Goal: Use online tool/utility: Utilize a website feature to perform a specific function

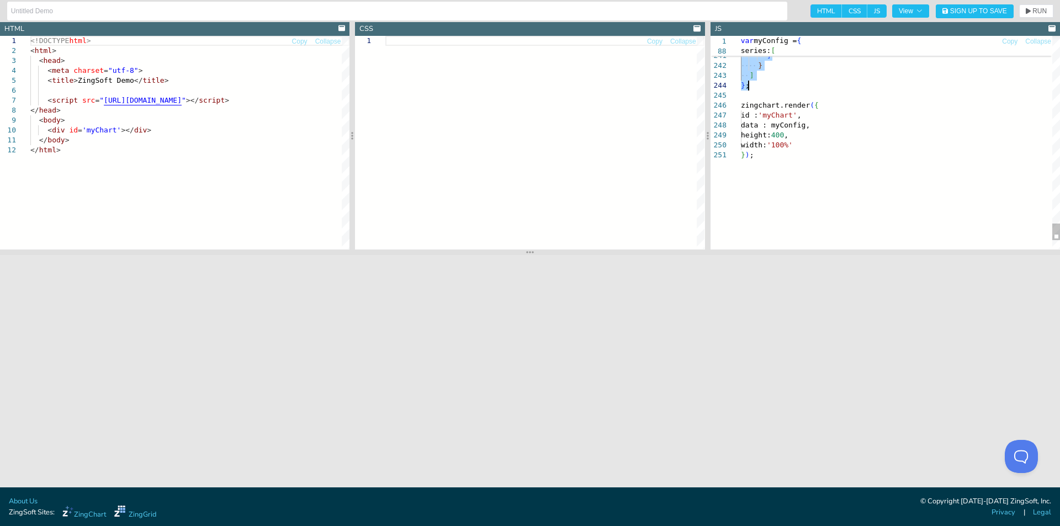
drag, startPoint x: 800, startPoint y: 42, endPoint x: 770, endPoint y: 86, distance: 53.3
type textarea "} } ] }; zingchart.render({ id : 'myChart', data : myConfig, height: 400, width…"
drag, startPoint x: 1028, startPoint y: 10, endPoint x: 1001, endPoint y: 36, distance: 38.3
click at [1028, 10] on icon "button" at bounding box center [1027, 11] width 5 height 6
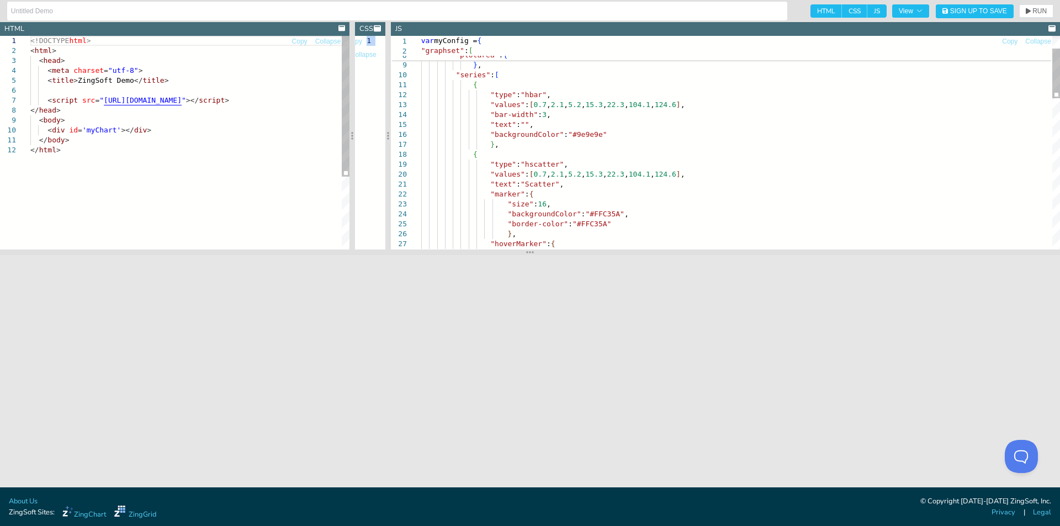
drag, startPoint x: 709, startPoint y: 129, endPoint x: 257, endPoint y: 142, distance: 451.6
click at [257, 142] on section "HTML Copy Collapse 1 2 3 4 5 6 7 8 9 10 11 12 <!DOCTYPE html > < html > < head …" at bounding box center [530, 135] width 1060 height 227
click at [918, 13] on icon "button" at bounding box center [919, 11] width 7 height 7
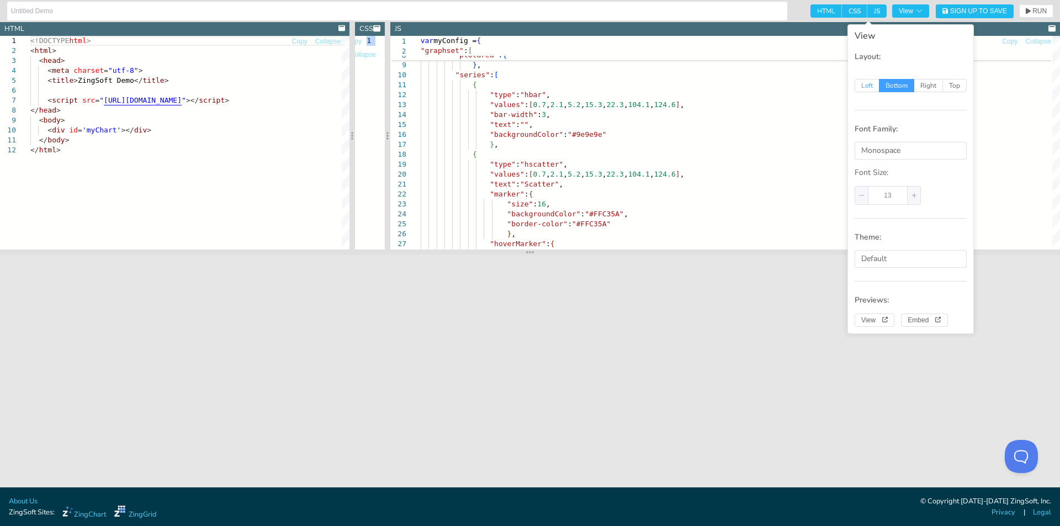
click at [867, 86] on span "Left" at bounding box center [866, 85] width 25 height 13
click at [864, 86] on input "Left" at bounding box center [860, 84] width 7 height 7
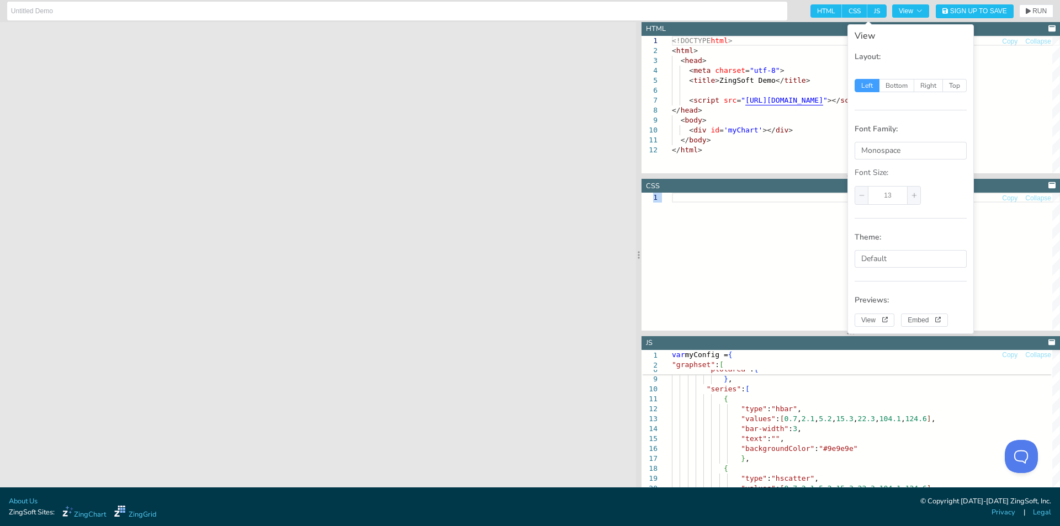
radio input "true"
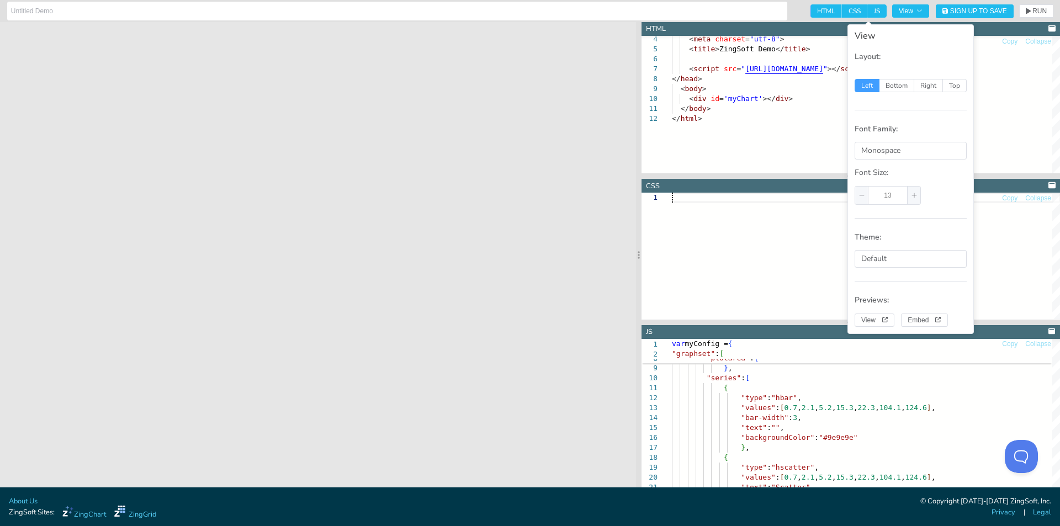
scroll to position [0, 0]
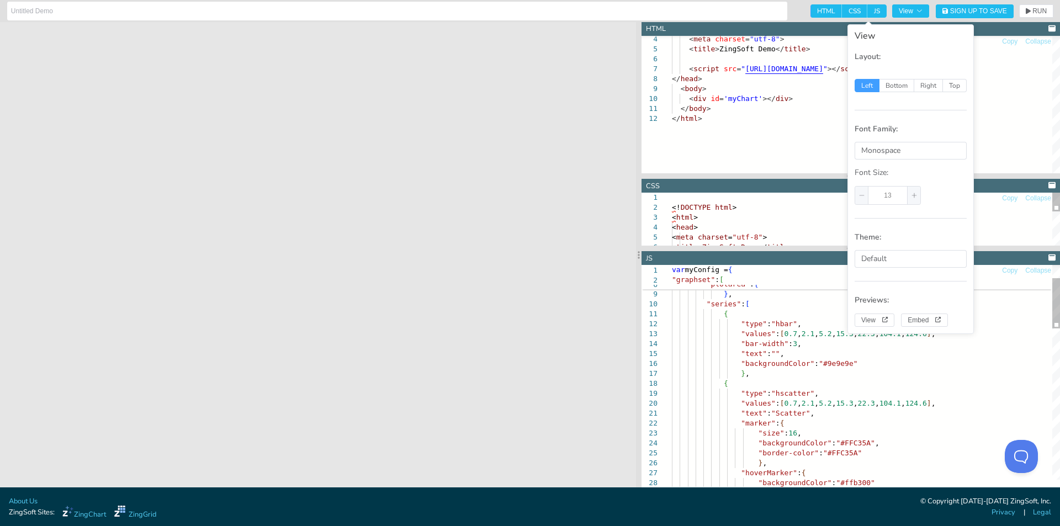
click at [778, 246] on div at bounding box center [850, 249] width 418 height 6
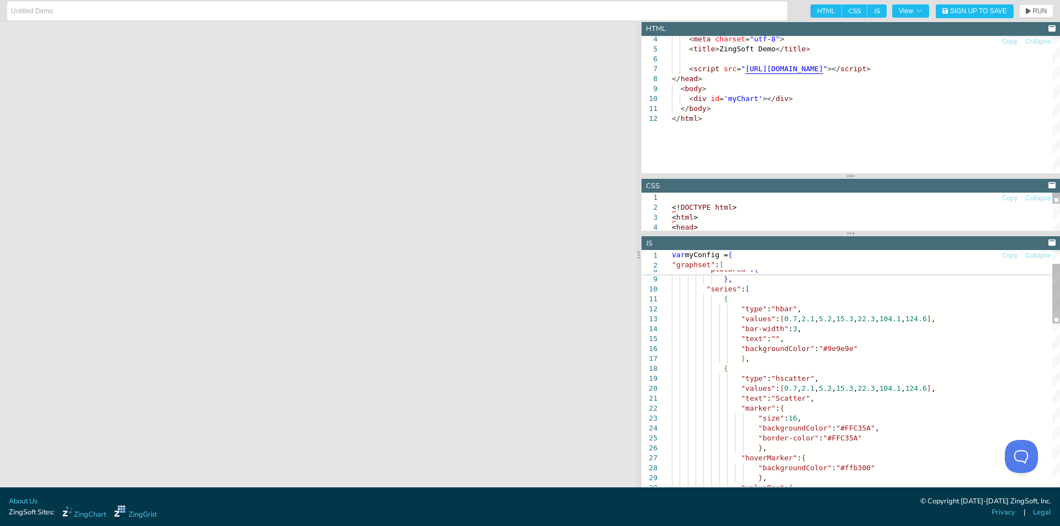
click at [773, 209] on div "<! DOCTYPE html > < html > < head >" at bounding box center [866, 276] width 388 height 167
type textarea "<!DOCTYPE html> <html> <head> <meta charset="utf-8"> <title>ZingSoft Demo</titl…"
type textarea "</body> </html>"
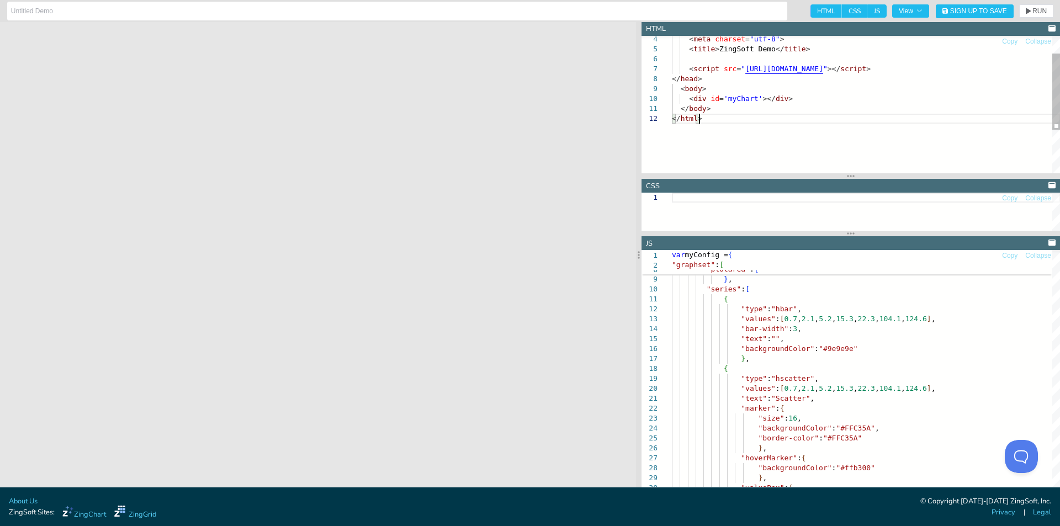
click at [784, 142] on div "< meta charset = "utf-8" > < title > ZingSoft Demo </ title > < script src = " …" at bounding box center [866, 127] width 388 height 247
click at [783, 134] on div "< meta charset = "utf-8" > < title > ZingSoft Demo </ title > < script src = " …" at bounding box center [866, 127] width 388 height 247
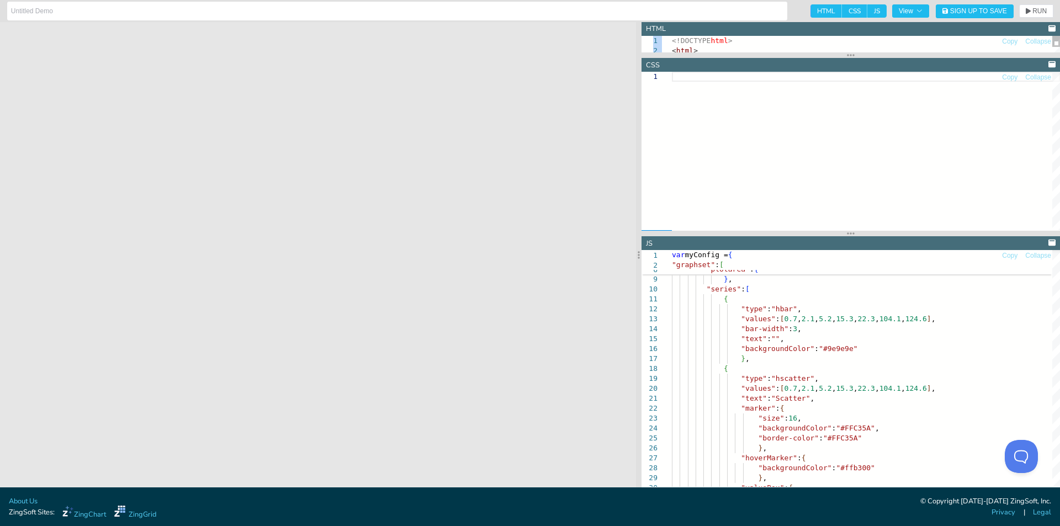
drag, startPoint x: 781, startPoint y: 175, endPoint x: 774, endPoint y: 24, distance: 151.4
click at [773, 25] on section "HTML Copy Collapse 1 2 <!DOCTYPE html > < html > </body> </html> CSS Copy Colla…" at bounding box center [850, 254] width 418 height 465
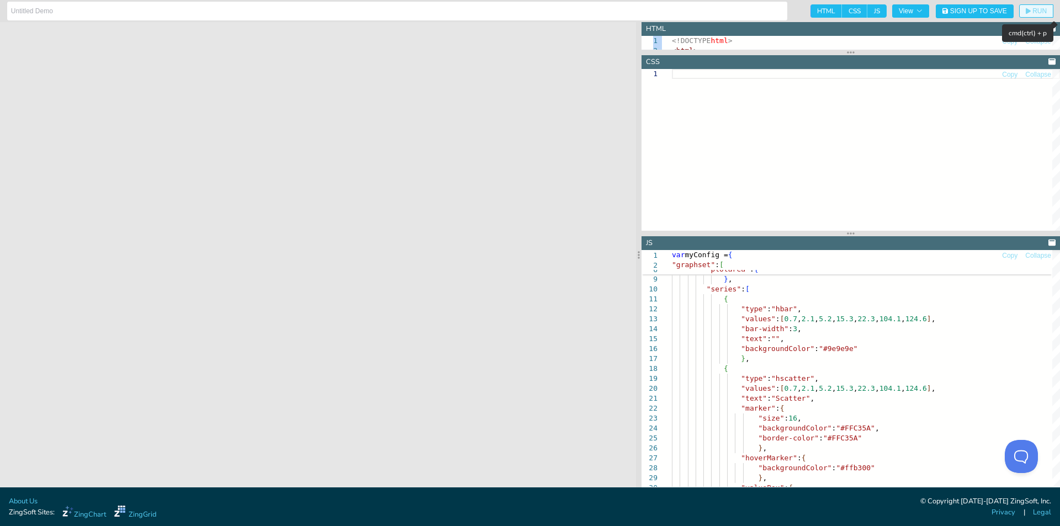
click at [1034, 8] on span "RUN" at bounding box center [1039, 11] width 14 height 7
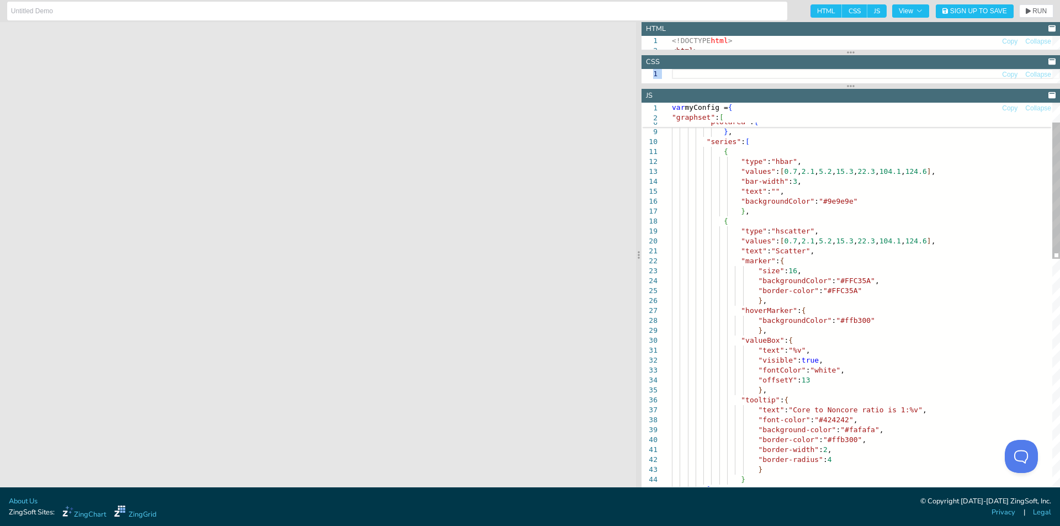
drag, startPoint x: 813, startPoint y: 234, endPoint x: 783, endPoint y: 62, distance: 174.3
click at [783, 62] on section "HTML Copy Collapse 1 2 <!DOCTYPE html > < html > </body> </html> CSS Copy Colla…" at bounding box center [850, 254] width 418 height 465
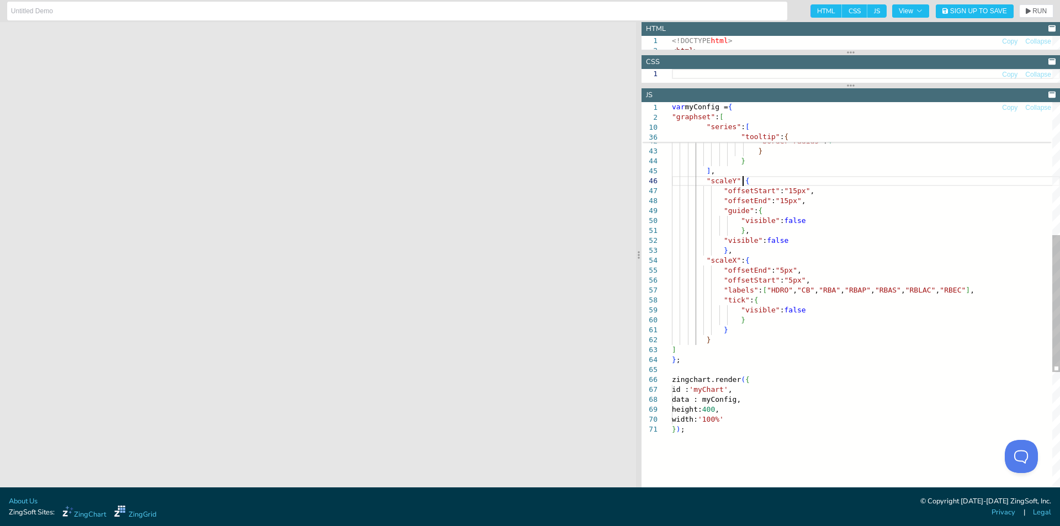
click at [877, 178] on div ""font-color" : "#424242" , "background-color" : "#fafafa" , "border-color" : "#…" at bounding box center [866, 269] width 388 height 1080
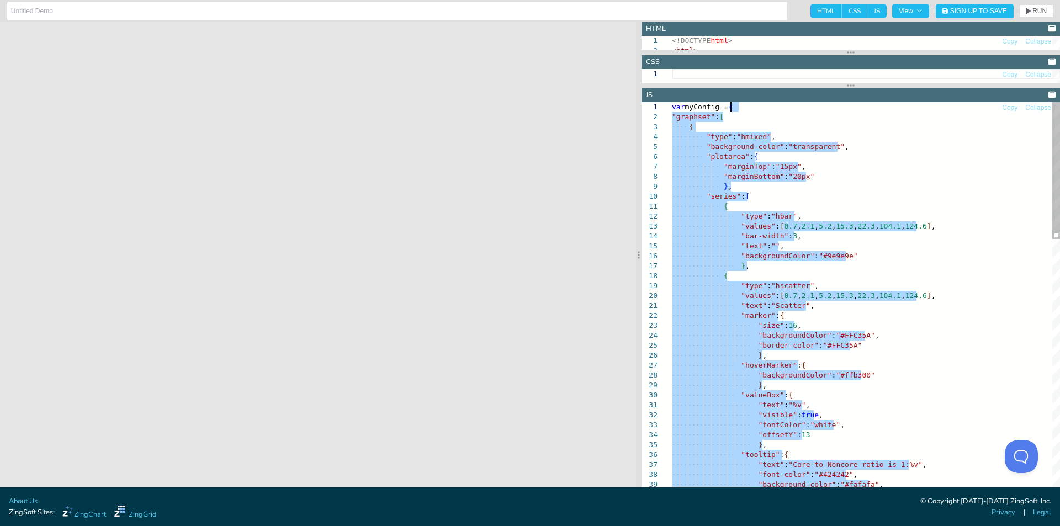
drag, startPoint x: 720, startPoint y: 360, endPoint x: 729, endPoint y: 108, distance: 251.8
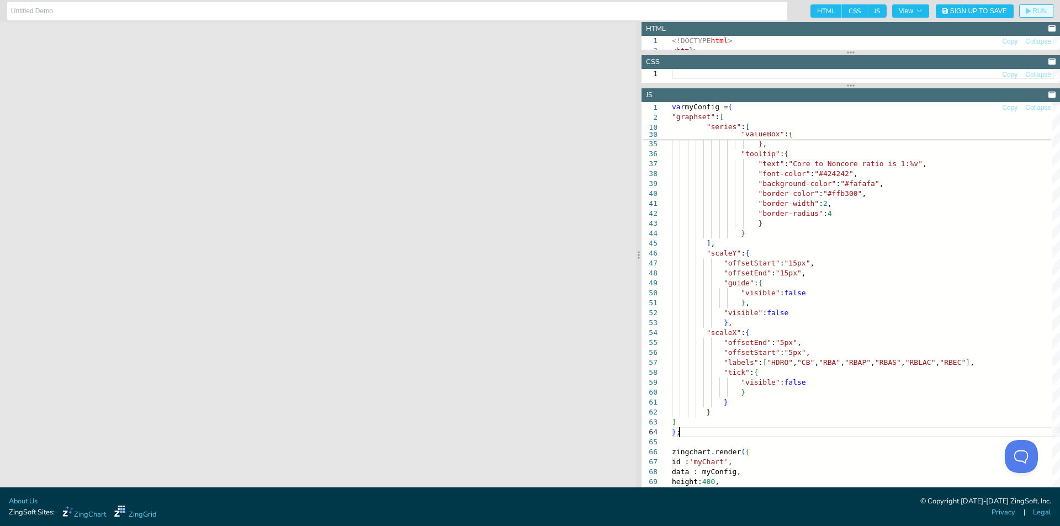
click at [1027, 14] on button "RUN" at bounding box center [1036, 10] width 34 height 13
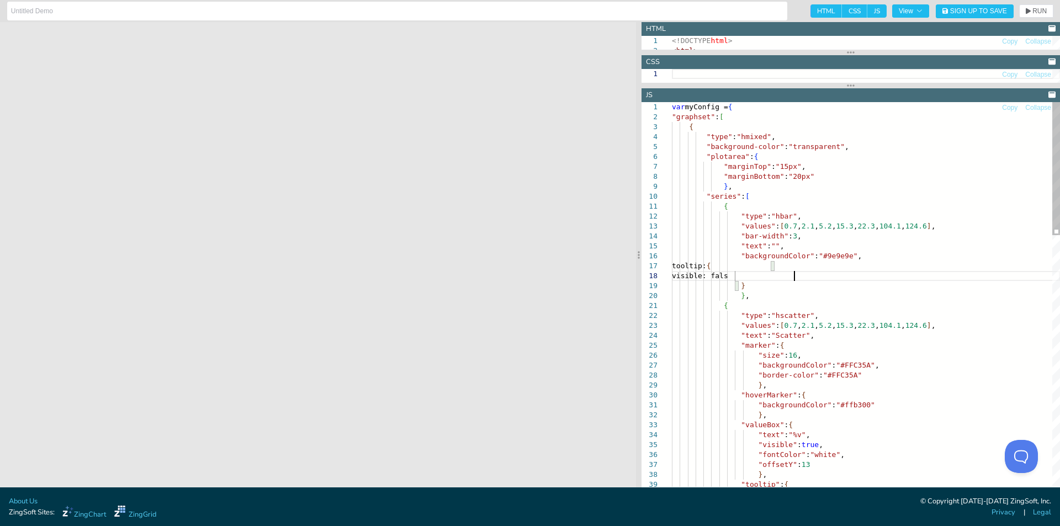
scroll to position [70, 125]
click at [1028, 15] on button "RUN" at bounding box center [1036, 10] width 34 height 13
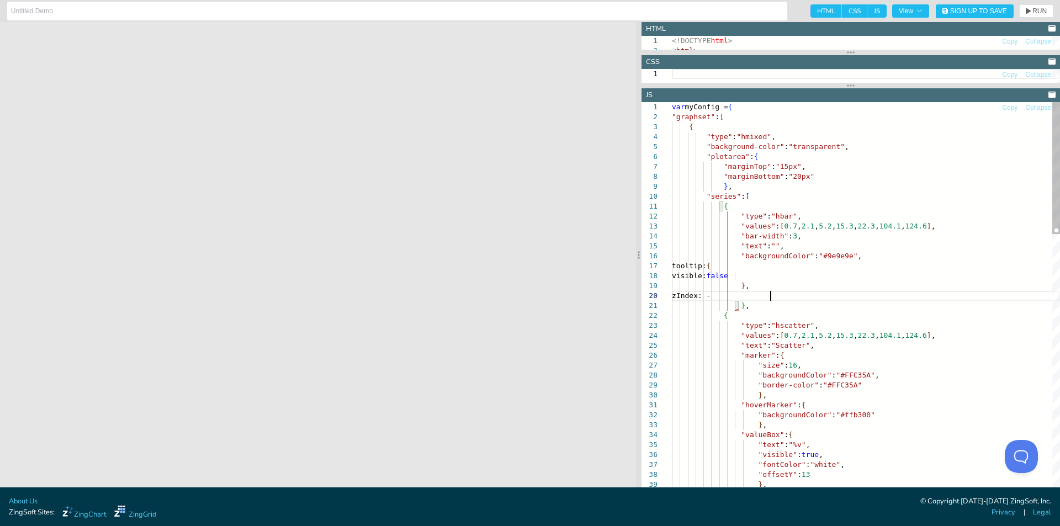
scroll to position [90, 102]
click at [1028, 12] on icon "button" at bounding box center [1027, 11] width 5 height 6
drag, startPoint x: 735, startPoint y: 295, endPoint x: 787, endPoint y: 296, distance: 51.9
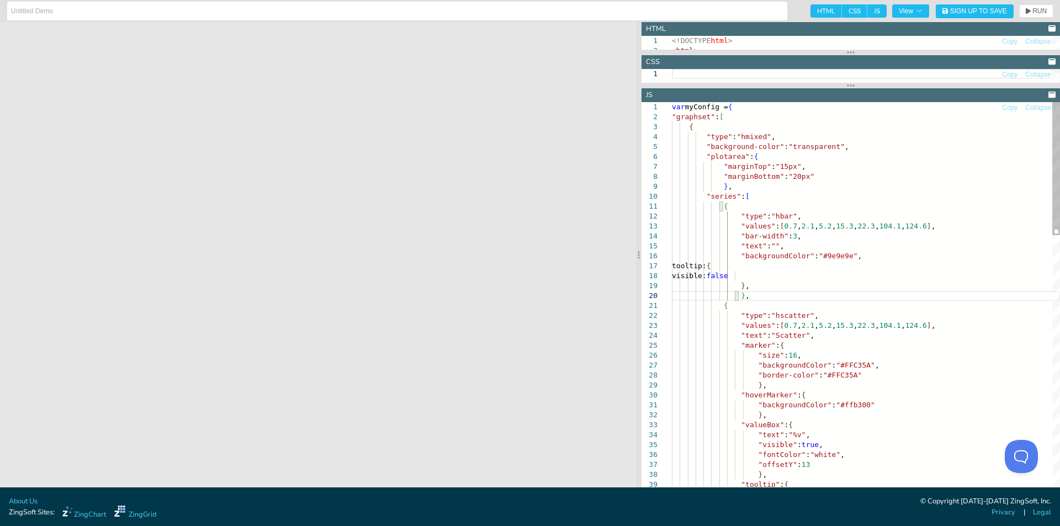
click at [667, 195] on div at bounding box center [665, 197] width 14 height 10
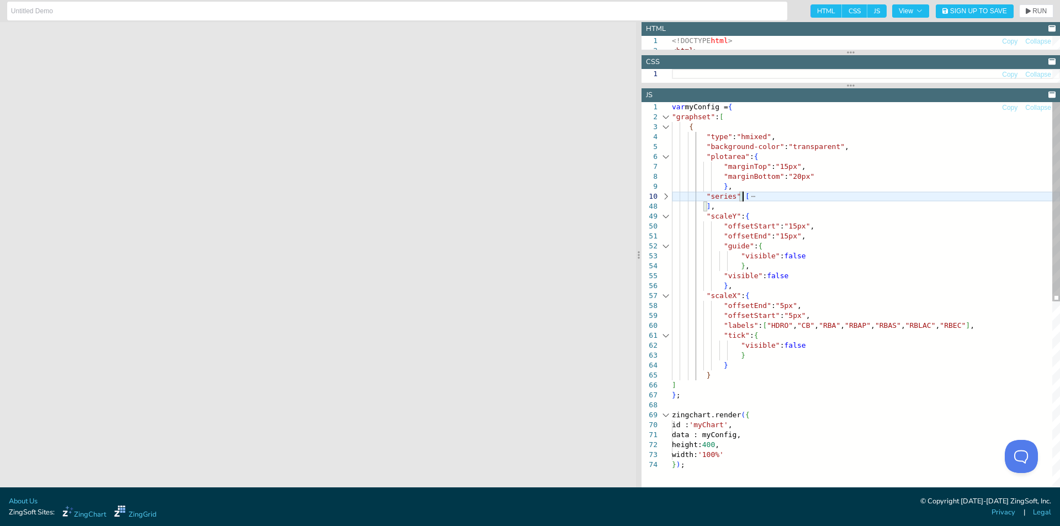
click at [752, 284] on div "var myConfig = { "graphset" : [ { "type" : "hmixed" , "background-color" : "tra…" at bounding box center [866, 473] width 388 height 742
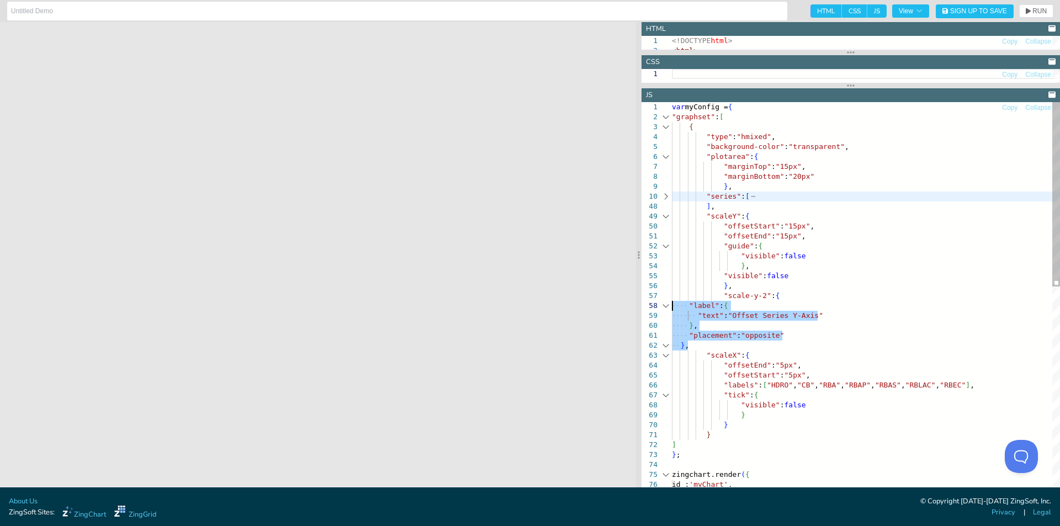
drag, startPoint x: 704, startPoint y: 344, endPoint x: 653, endPoint y: 304, distance: 65.6
click at [672, 304] on div "var myConfig = { "graphset" : [ { "type" : "hmixed" , "background-color" : "tra…" at bounding box center [866, 503] width 388 height 802
drag, startPoint x: 719, startPoint y: 295, endPoint x: 748, endPoint y: 345, distance: 58.1
click at [748, 346] on div "var myConfig = { "graphset" : [ { "type" : "hmixed" , "background-color" : "tra…" at bounding box center [866, 503] width 388 height 802
click at [787, 294] on div "var myConfig = { "graphset" : [ { "type" : "hmixed" , "background-color" : "tra…" at bounding box center [866, 503] width 388 height 802
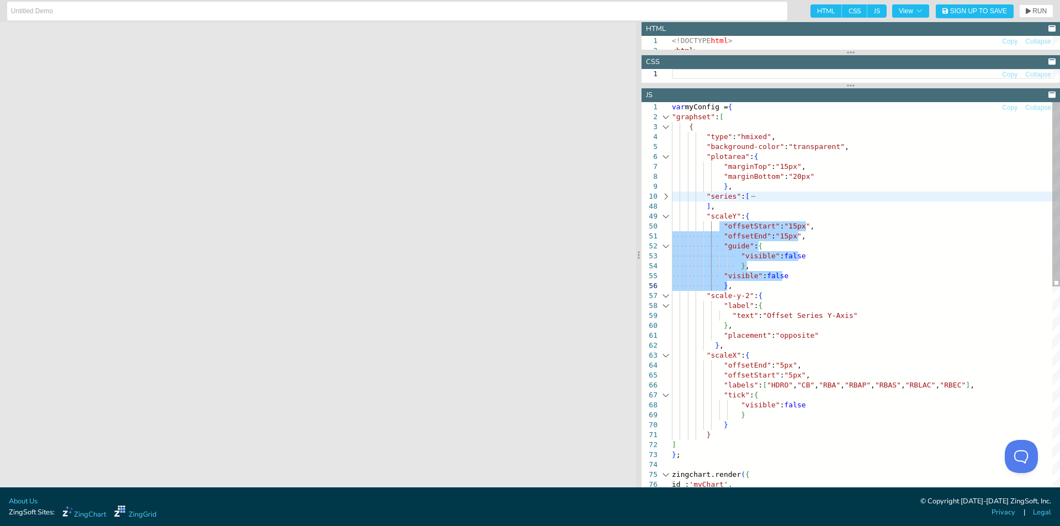
drag, startPoint x: 719, startPoint y: 225, endPoint x: 783, endPoint y: 284, distance: 87.5
click at [783, 284] on div "var myConfig = { "graphset" : [ { "type" : "hmixed" , "background-color" : "tra…" at bounding box center [866, 503] width 388 height 802
click at [875, 210] on div "var myConfig = { "graphset" : [ { "type" : "hmixed" , "background-color" : "tra…" at bounding box center [866, 503] width 388 height 802
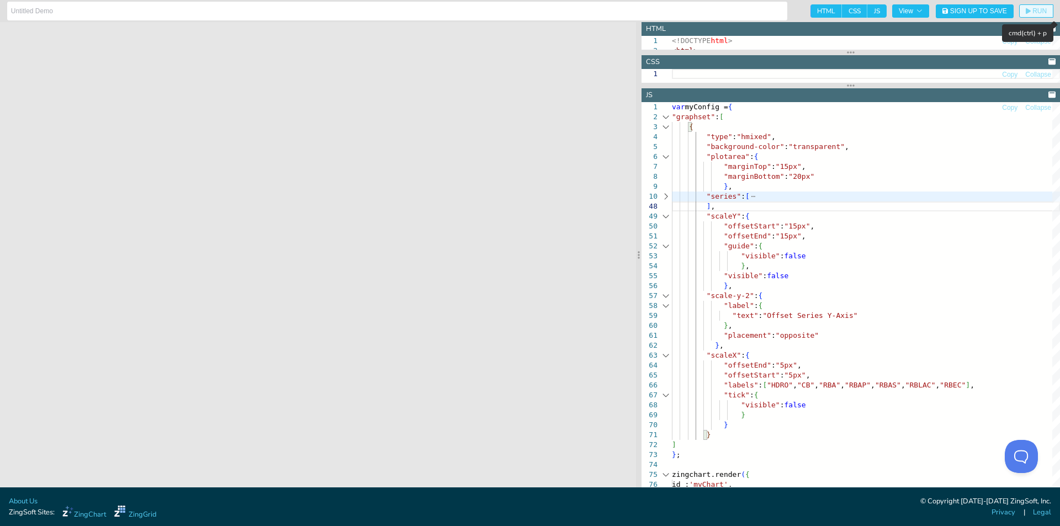
click at [1030, 10] on span "RUN" at bounding box center [1035, 11] width 21 height 7
click at [664, 199] on div at bounding box center [665, 197] width 14 height 10
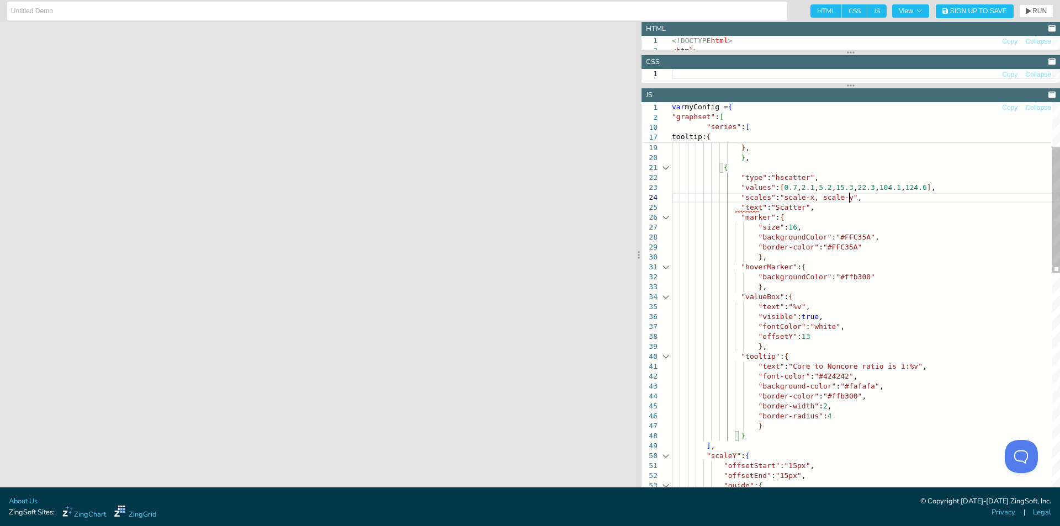
scroll to position [38, 177]
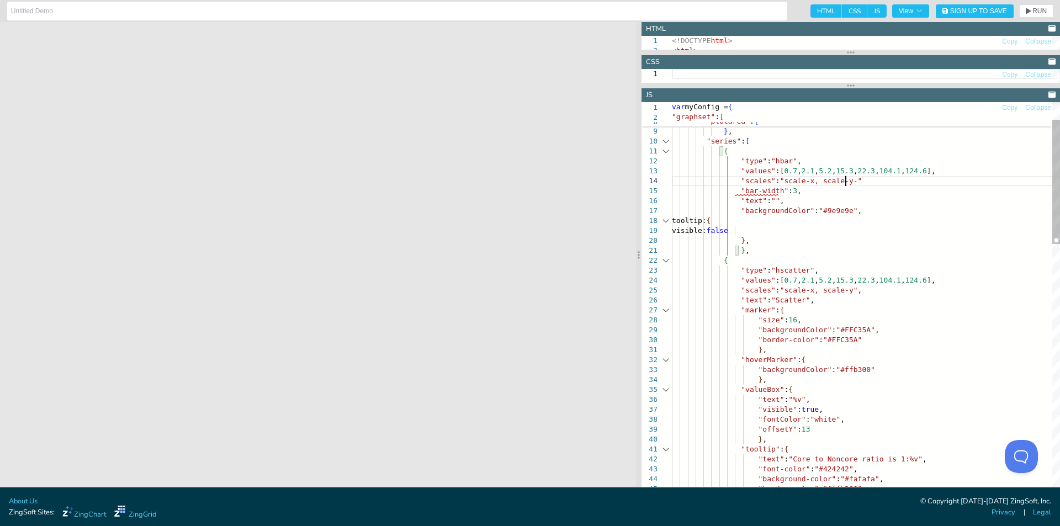
scroll to position [38, 177]
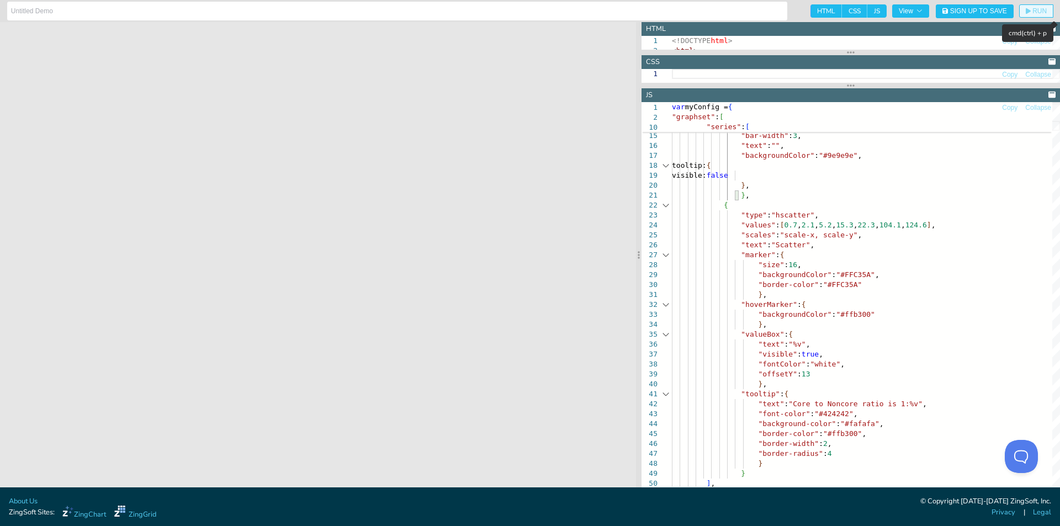
click at [1045, 9] on span "RUN" at bounding box center [1039, 11] width 14 height 7
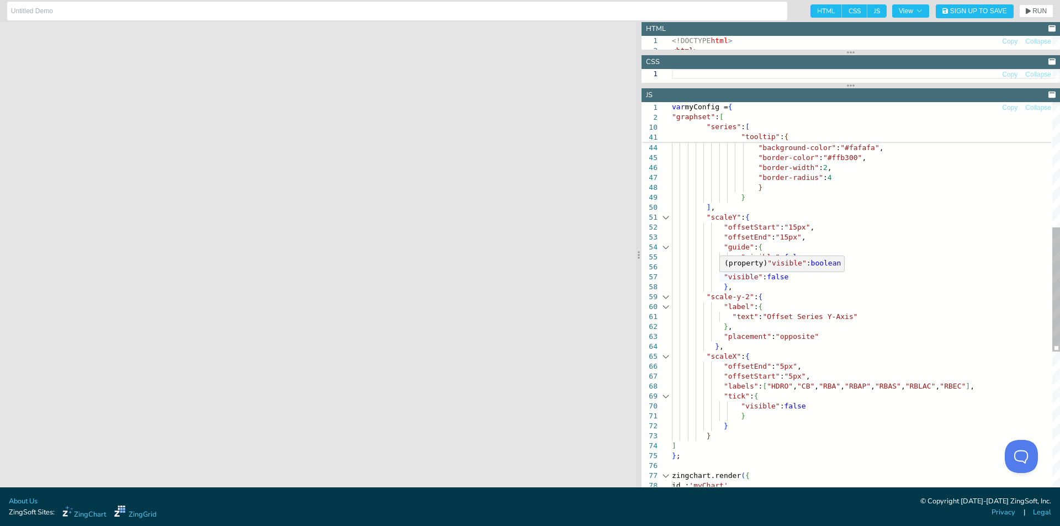
click at [771, 220] on div ""offsetY" : 13 } , "tooltip" : { "text" : "Core to Noncore ratio is 1:%v" , "fo…" at bounding box center [866, 310] width 388 height 1189
drag, startPoint x: 786, startPoint y: 279, endPoint x: 718, endPoint y: 273, distance: 68.7
click at [718, 273] on div ""offsetY" : 13 } , "tooltip" : { "text" : "Core to Noncore ratio is 1:%v" , "fo…" at bounding box center [866, 310] width 388 height 1189
click at [823, 333] on div ""offsetY" : 13 } , "tooltip" : { "text" : "Core to Noncore ratio is 1:%v" , "fo…" at bounding box center [866, 310] width 388 height 1189
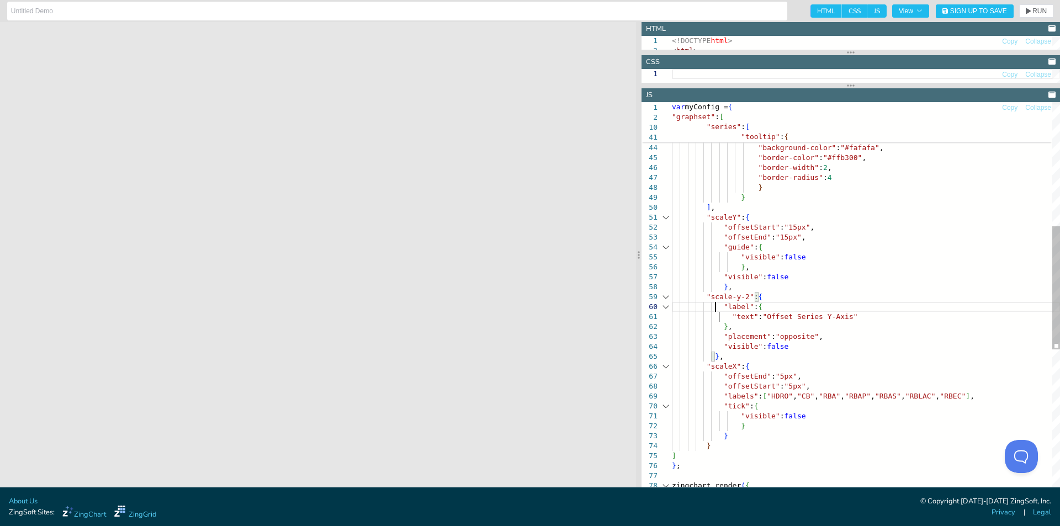
scroll to position [28, 130]
drag, startPoint x: 715, startPoint y: 310, endPoint x: 748, endPoint y: 326, distance: 37.0
click at [748, 326] on div ""offsetY" : 13 } , "tooltip" : { "text" : "Core to Noncore ratio is 1:%v" , "fo…" at bounding box center [866, 315] width 388 height 1199
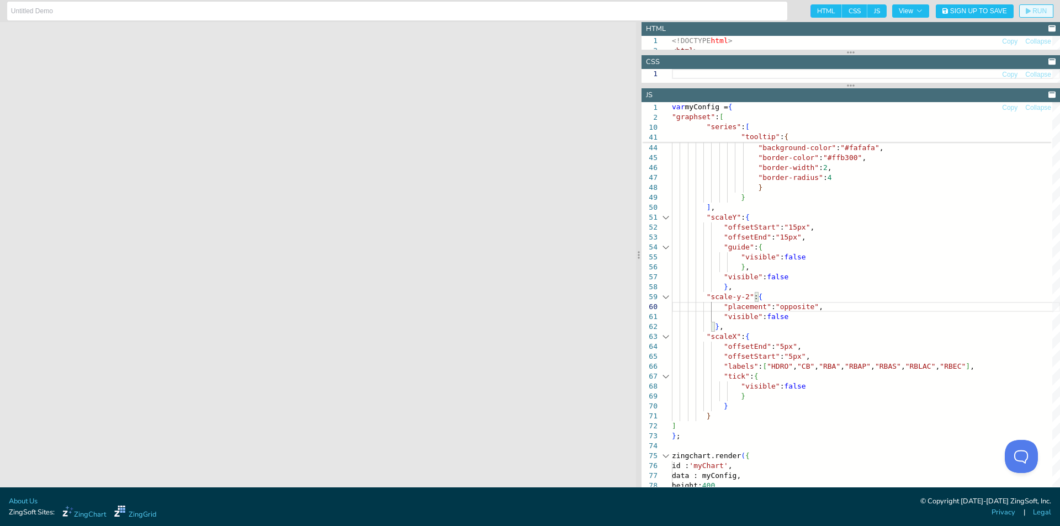
click at [1031, 12] on span "RUN" at bounding box center [1035, 11] width 21 height 7
click at [770, 348] on div ""offsetY" : 13 } , "tooltip" : { "text" : "Core to Noncore ratio is 1:%v" , "fo…" at bounding box center [866, 300] width 388 height 1169
click at [1031, 10] on span "RUN" at bounding box center [1035, 11] width 21 height 7
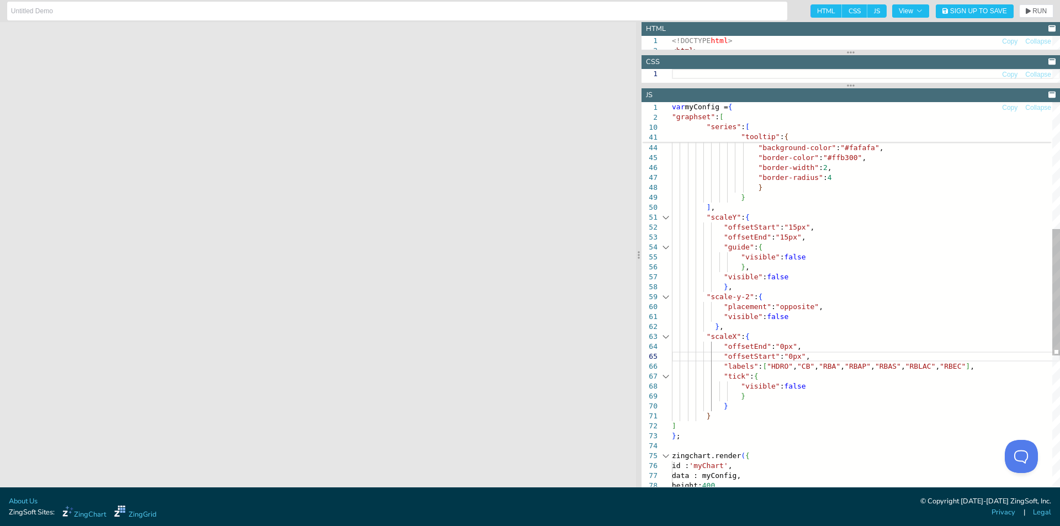
drag, startPoint x: 776, startPoint y: 349, endPoint x: 793, endPoint y: 339, distance: 18.8
click at [776, 348] on div ""offsetY" : 13 } , "tooltip" : { "text" : "Core to Noncore ratio is 1:%v" , "fo…" at bounding box center [866, 300] width 388 height 1169
click at [1025, 8] on icon "button" at bounding box center [1027, 11] width 5 height 7
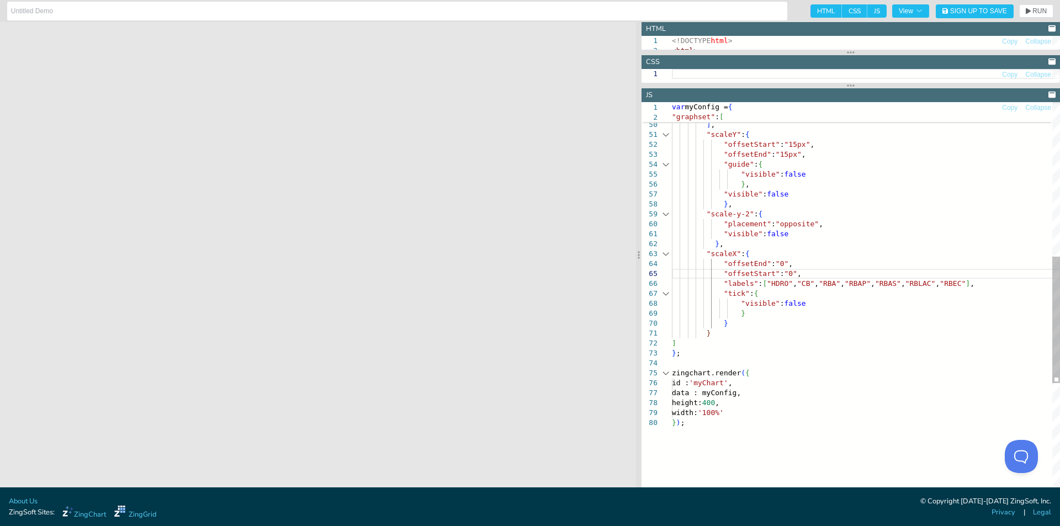
scroll to position [40, 75]
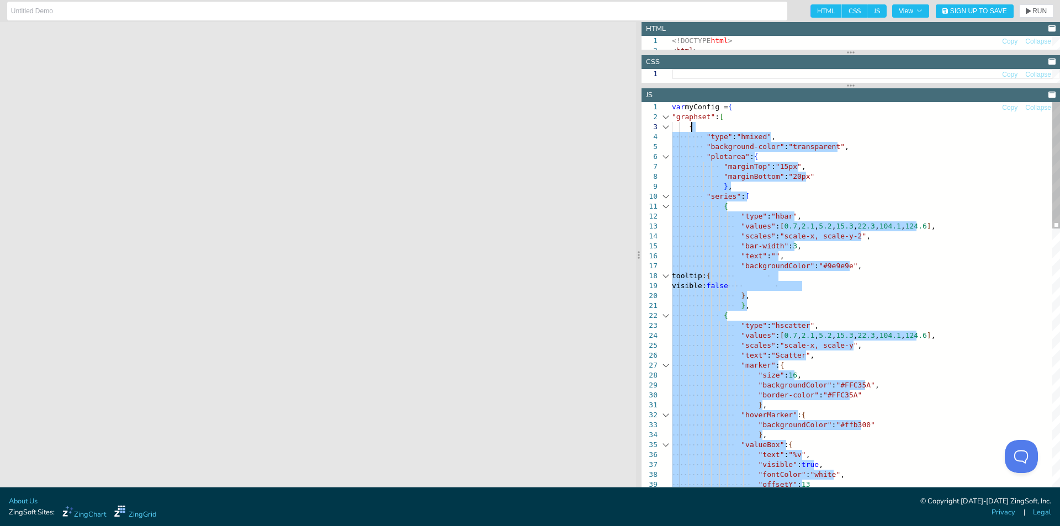
drag, startPoint x: 721, startPoint y: 355, endPoint x: 720, endPoint y: 131, distance: 224.6
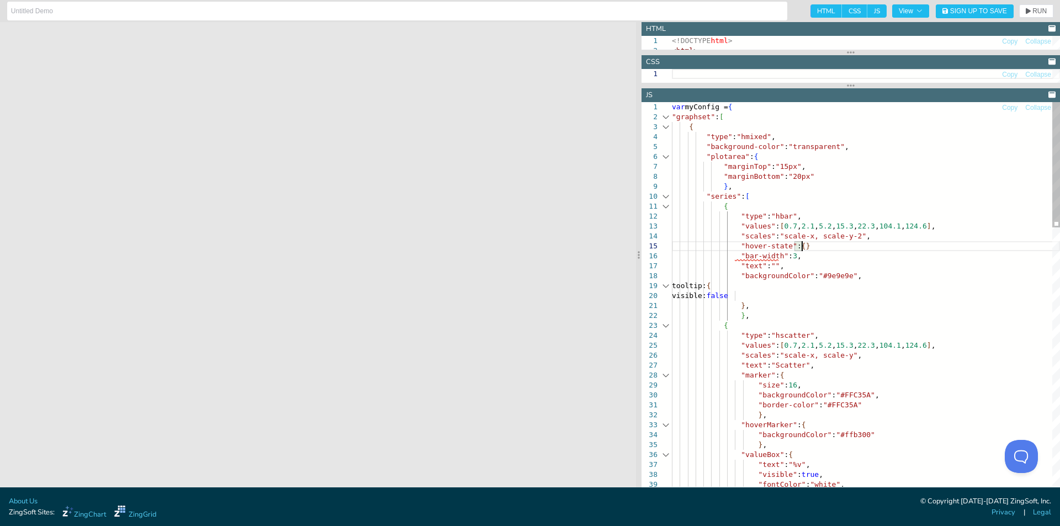
scroll to position [40, 134]
click at [1035, 9] on span "RUN" at bounding box center [1039, 11] width 14 height 7
click at [1031, 10] on span "RUN" at bounding box center [1035, 11] width 21 height 7
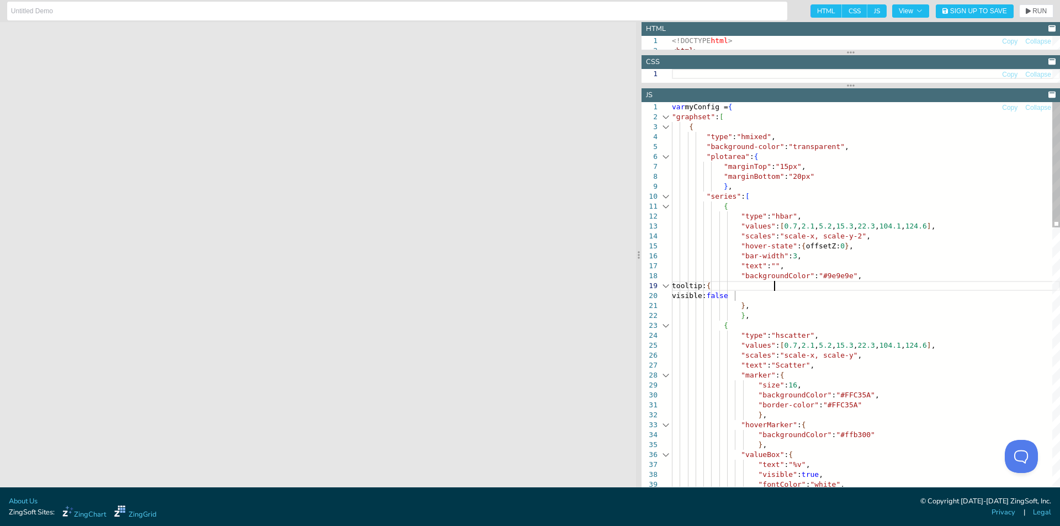
drag, startPoint x: 734, startPoint y: 246, endPoint x: 848, endPoint y: 241, distance: 114.3
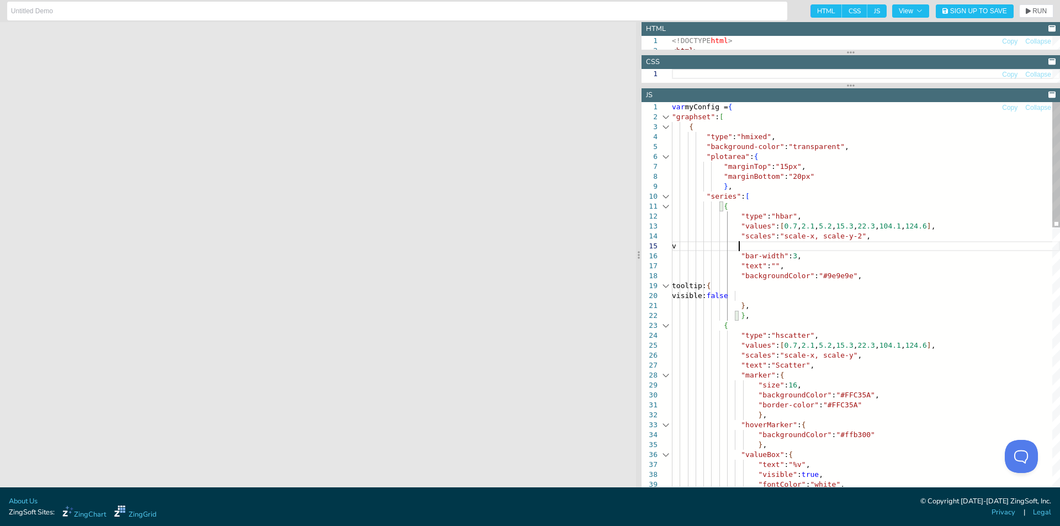
scroll to position [40, 66]
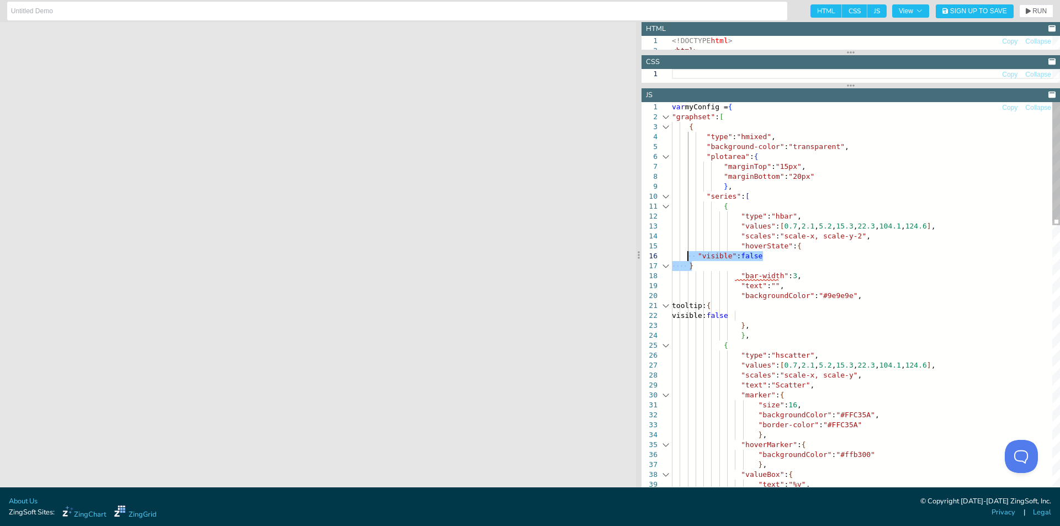
drag, startPoint x: 705, startPoint y: 269, endPoint x: 686, endPoint y: 257, distance: 22.8
click at [1036, 8] on span "RUN" at bounding box center [1039, 11] width 14 height 7
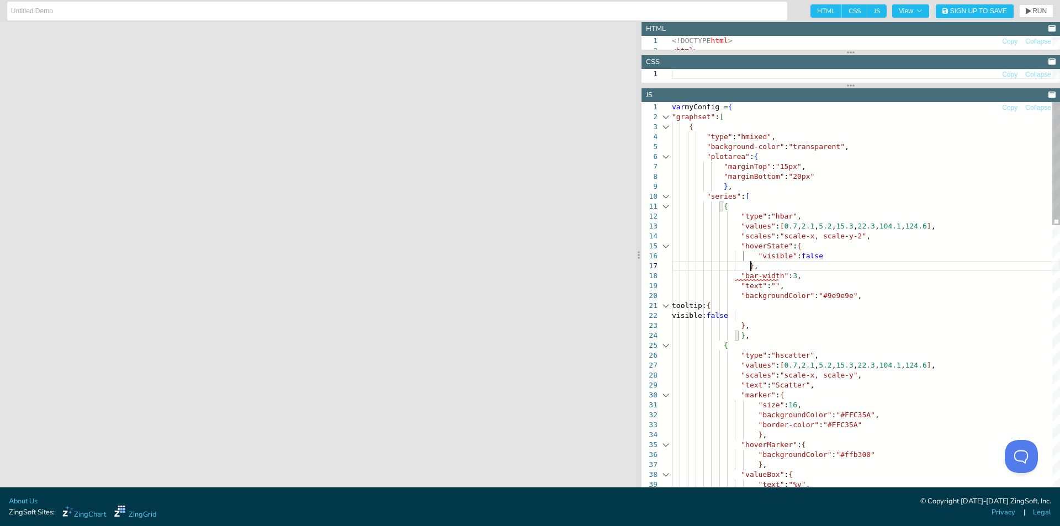
click at [1021, 9] on button "RUN" at bounding box center [1036, 10] width 34 height 13
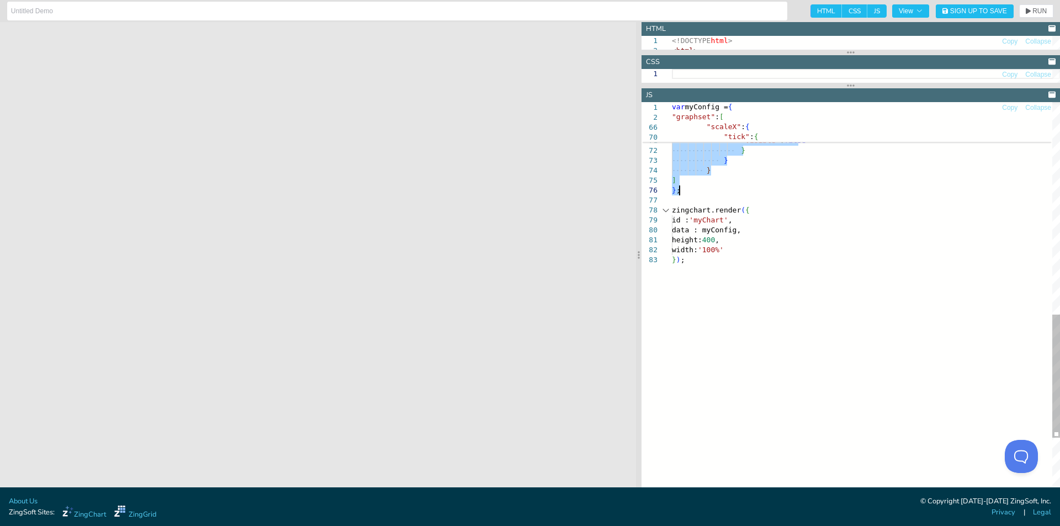
drag, startPoint x: 734, startPoint y: 111, endPoint x: 680, endPoint y: 192, distance: 96.7
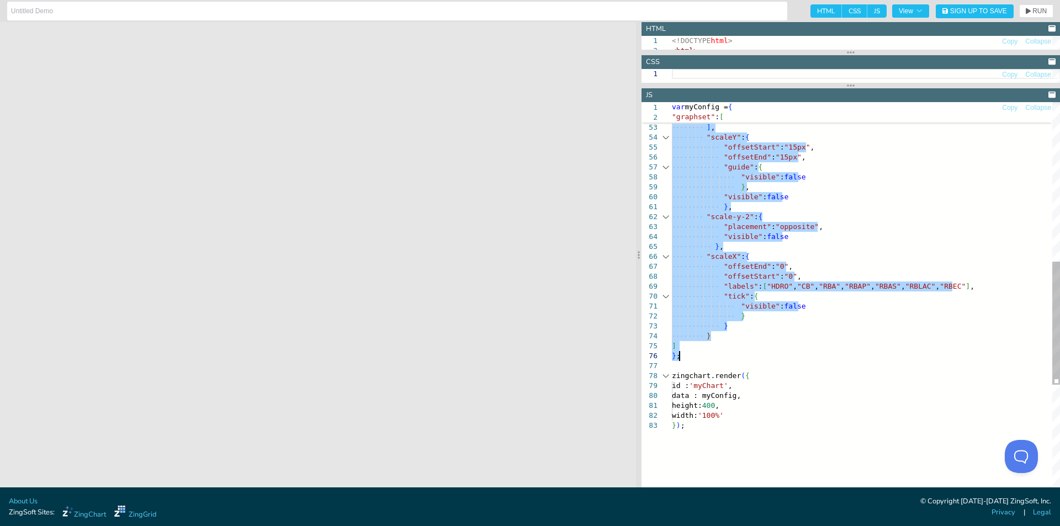
type textarea "} } ], "scaleY":{ "offsetStart":"15px", "offsetEnd":"15px", "guide":{ "visible"…"
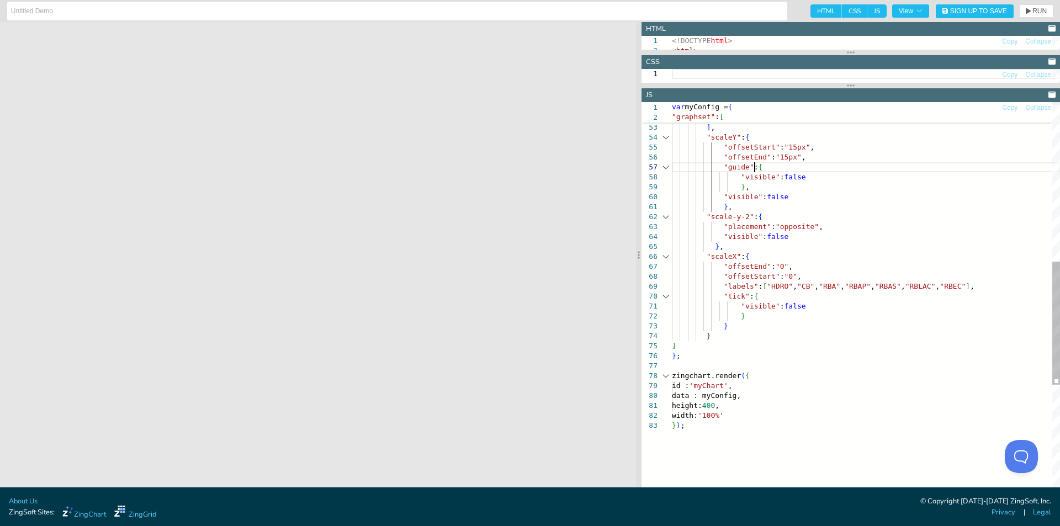
click at [838, 171] on div ""offsetEnd" : "0" , "offsetStart" : "0" , "labels" : [ "HDRO" , "CB" , "RBA" , …" at bounding box center [866, 205] width 388 height 1199
